Goal: Information Seeking & Learning: Check status

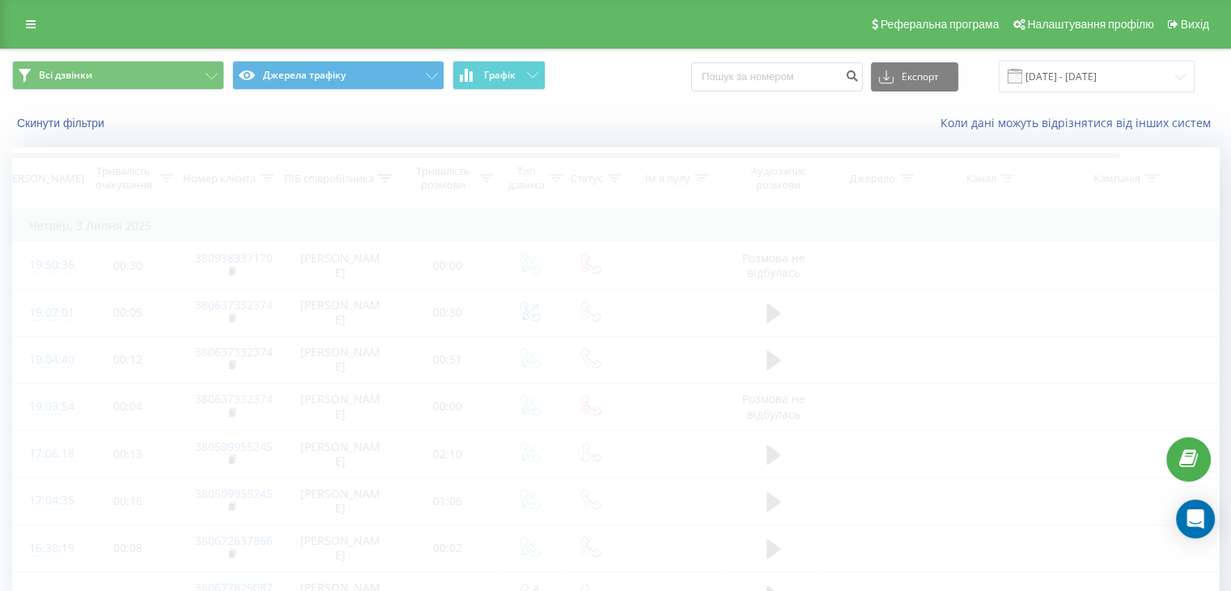
click at [806, 82] on input at bounding box center [777, 76] width 172 height 29
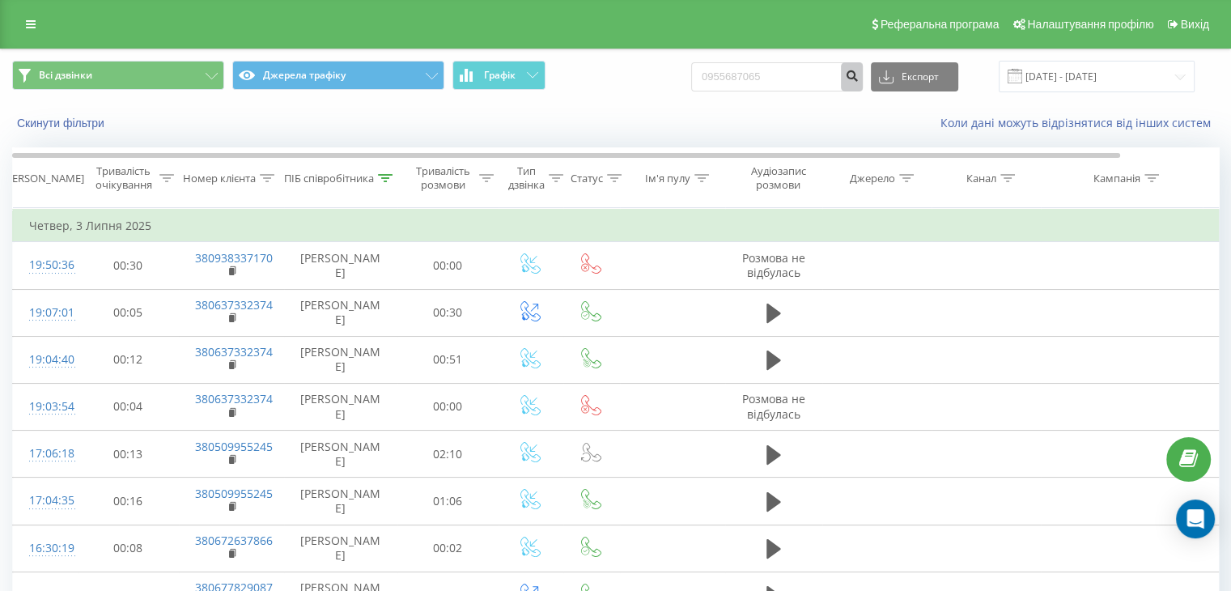
type input "0955687065"
click at [859, 74] on icon "submit" at bounding box center [852, 74] width 14 height 10
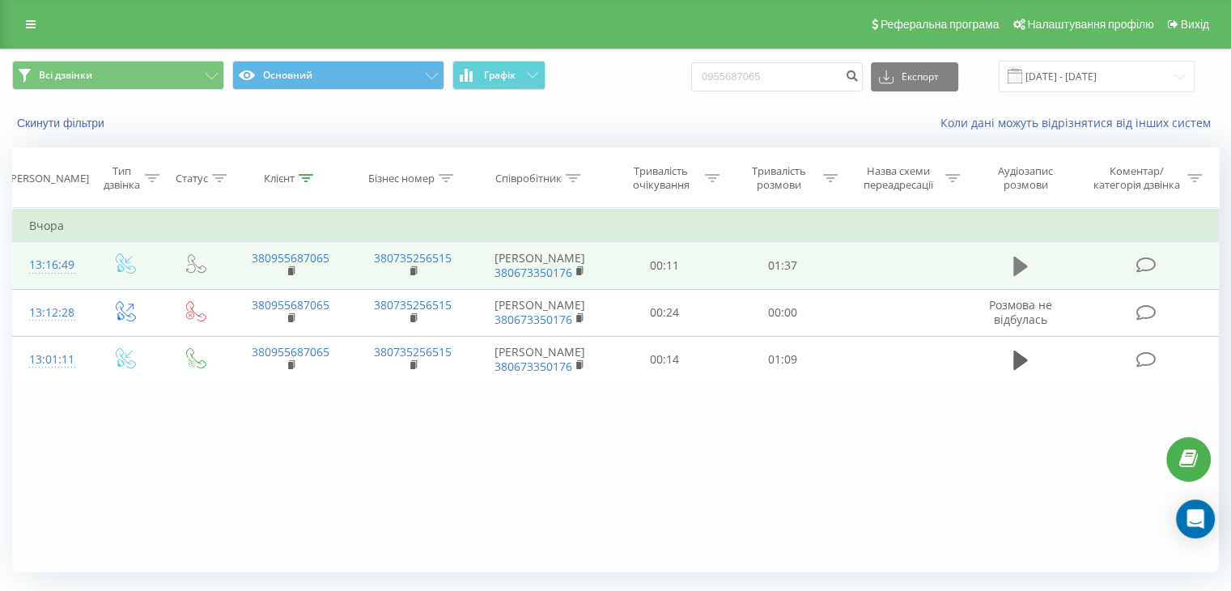
click at [1020, 257] on icon at bounding box center [1021, 266] width 15 height 23
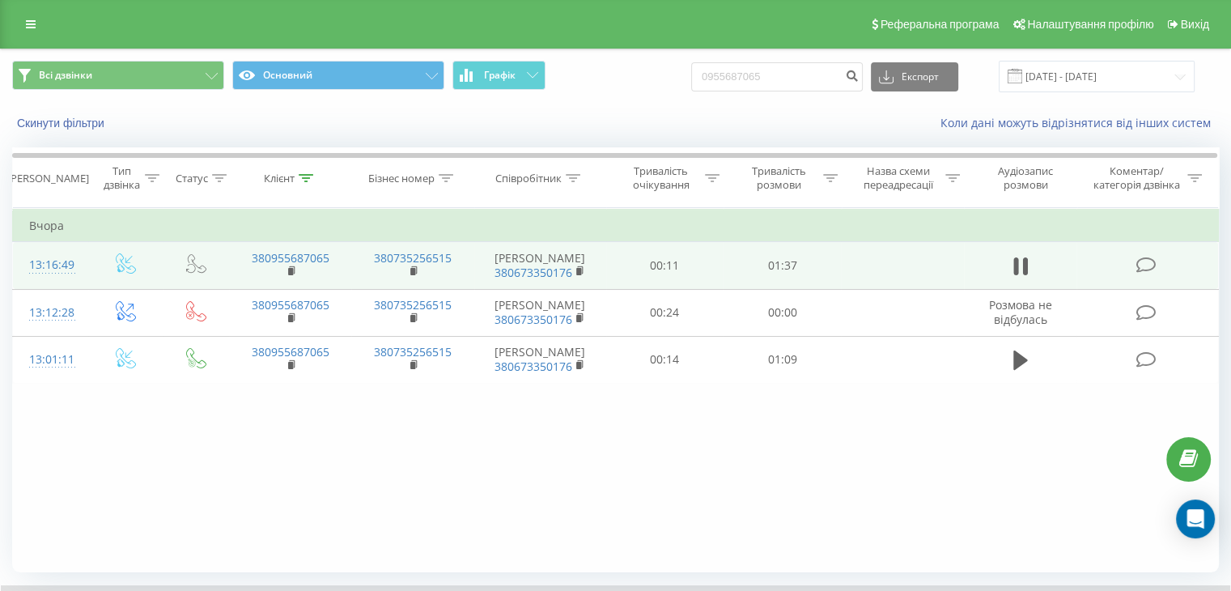
click at [1020, 257] on icon at bounding box center [1021, 266] width 15 height 23
click at [1017, 273] on icon at bounding box center [1016, 266] width 5 height 18
click at [576, 269] on rect at bounding box center [578, 271] width 5 height 7
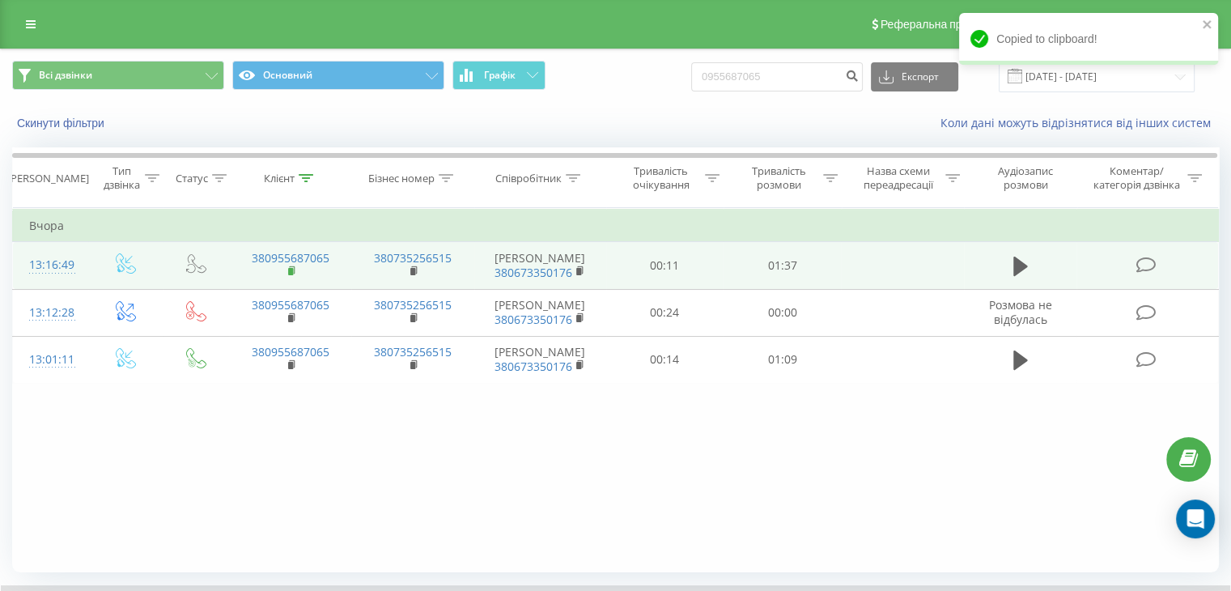
click at [289, 270] on rect at bounding box center [290, 271] width 5 height 7
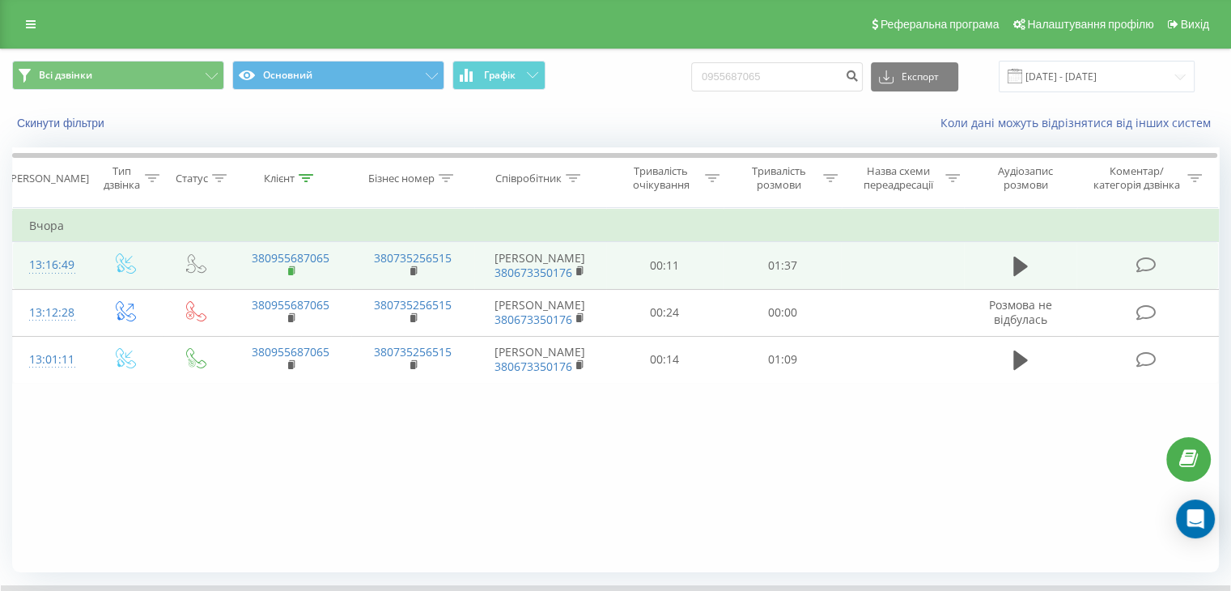
click at [289, 270] on rect at bounding box center [290, 271] width 5 height 7
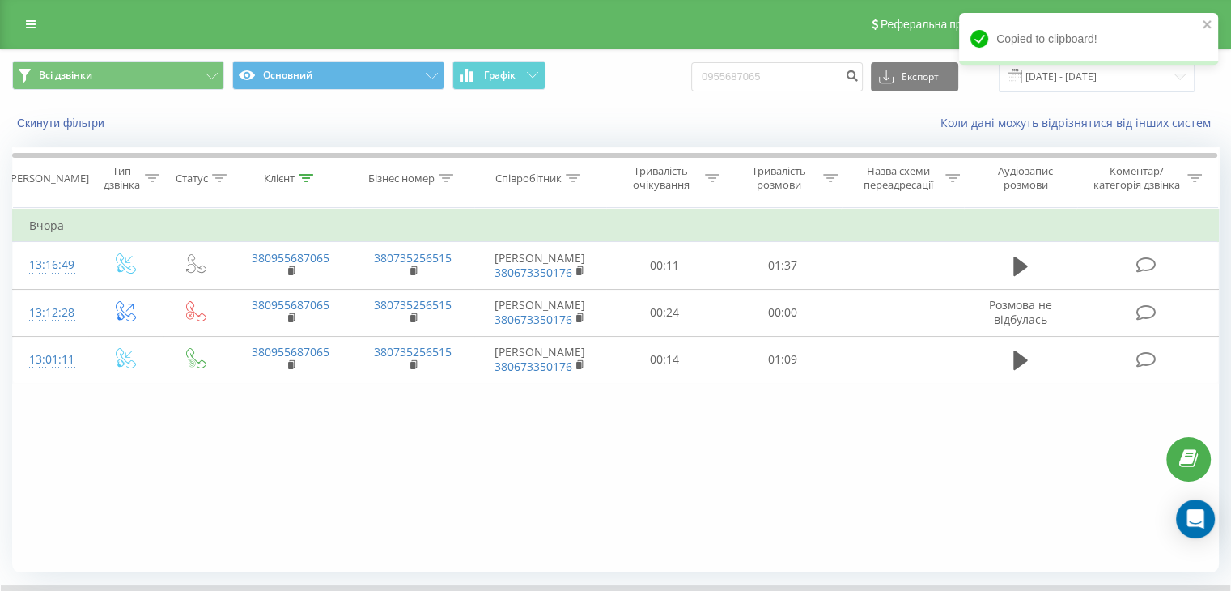
click at [211, 513] on div "Фільтрувати за умовою Дорівнює Введіть значення Скасувати OK Фільтрувати за умо…" at bounding box center [615, 390] width 1207 height 364
